Goal: Task Accomplishment & Management: Manage account settings

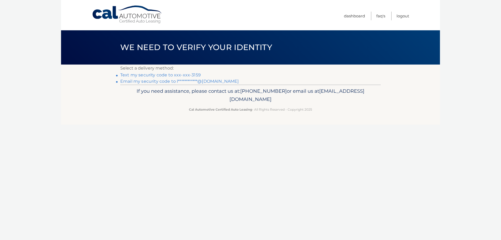
click at [183, 76] on link "Text my security code to xxx-xxx-3159" at bounding box center [160, 74] width 81 height 5
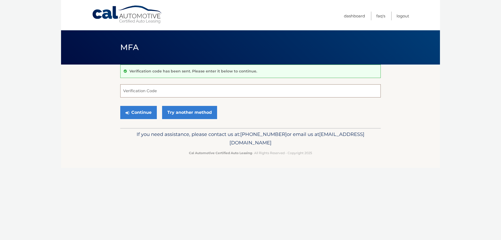
click at [163, 92] on input "Verification Code" at bounding box center [250, 90] width 261 height 13
type input "454486"
click at [120, 106] on button "Continue" at bounding box center [138, 112] width 37 height 13
click at [138, 110] on button "Continue" at bounding box center [138, 112] width 37 height 13
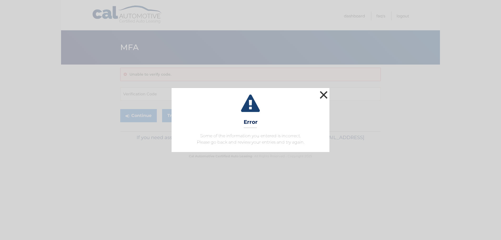
click at [326, 95] on button "×" at bounding box center [324, 95] width 11 height 11
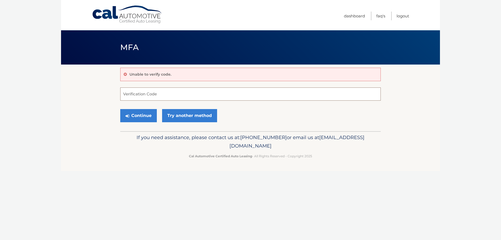
click at [174, 95] on input "Verification Code" at bounding box center [250, 93] width 261 height 13
type input "454486"
click at [138, 119] on button "Continue" at bounding box center [138, 115] width 37 height 13
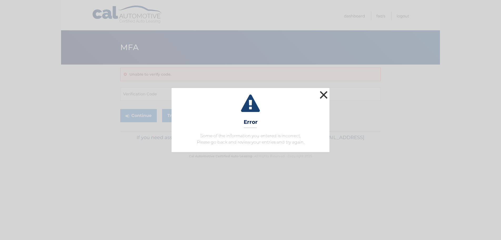
click at [322, 95] on button "×" at bounding box center [324, 95] width 11 height 11
click at [324, 94] on button "×" at bounding box center [324, 95] width 11 height 11
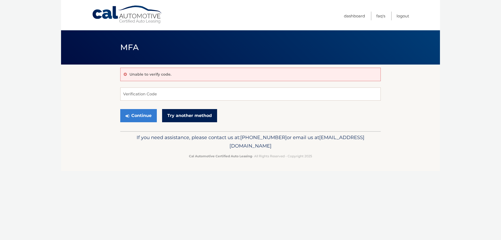
click at [175, 117] on link "Try another method" at bounding box center [189, 115] width 55 height 13
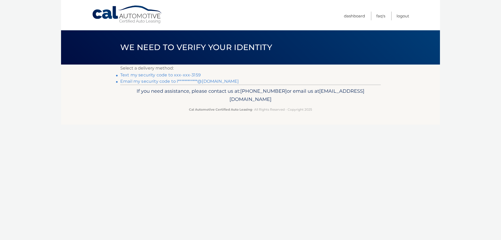
click at [155, 75] on link "Text my security code to xxx-xxx-3159" at bounding box center [160, 74] width 81 height 5
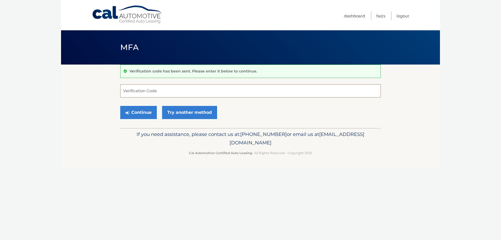
click at [166, 91] on input "Verification Code" at bounding box center [250, 90] width 261 height 13
type input "485340"
click at [140, 115] on button "Continue" at bounding box center [138, 112] width 37 height 13
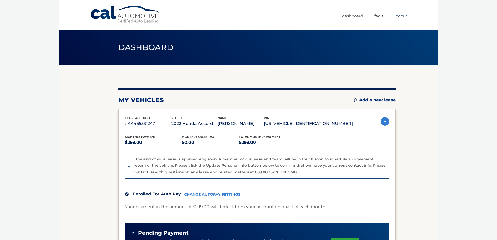
click at [401, 16] on link "Logout" at bounding box center [401, 16] width 13 height 9
